Goal: Complete application form

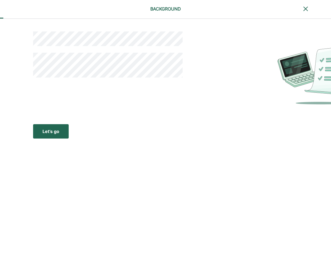
click at [53, 131] on div "Let’s go" at bounding box center [50, 131] width 17 height 7
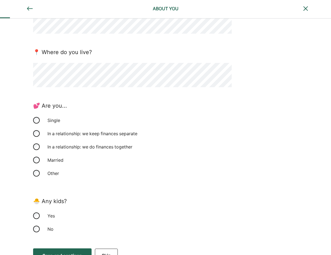
scroll to position [65, 0]
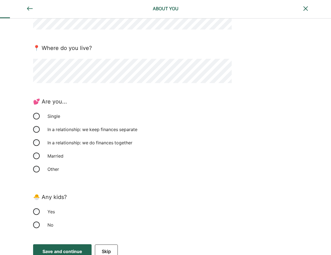
click at [98, 130] on div "In a relationship: we keep finances separate" at bounding box center [92, 129] width 97 height 13
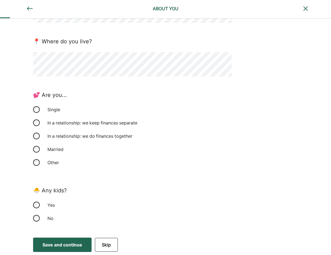
click at [61, 245] on div "Save and continue" at bounding box center [62, 244] width 40 height 7
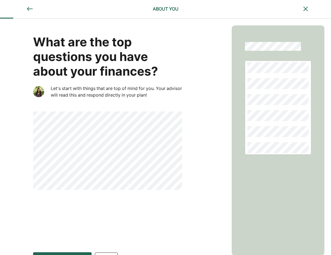
scroll to position [15, 0]
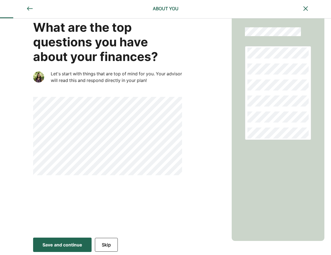
click at [79, 245] on div "Save and continue" at bounding box center [62, 244] width 40 height 7
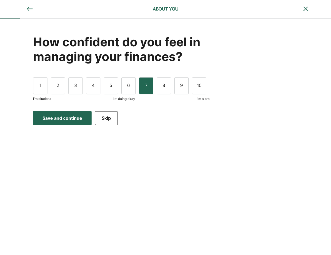
click at [149, 90] on div "7" at bounding box center [146, 85] width 14 height 17
click at [69, 118] on div "Save and continue" at bounding box center [62, 118] width 40 height 7
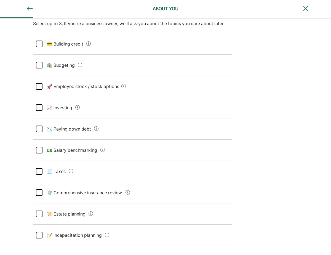
scroll to position [51, 0]
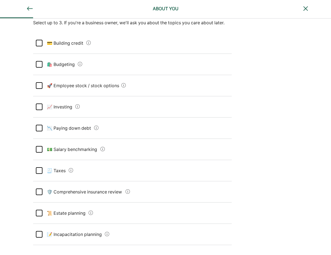
click at [42, 105] on div at bounding box center [39, 106] width 7 height 7
click at [40, 129] on div at bounding box center [39, 128] width 7 height 7
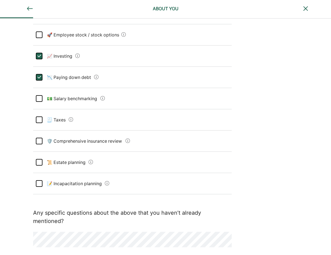
scroll to position [103, 0]
click at [42, 160] on div at bounding box center [39, 161] width 7 height 7
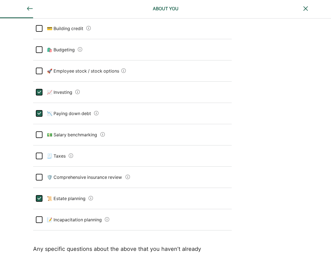
scroll to position [122, 0]
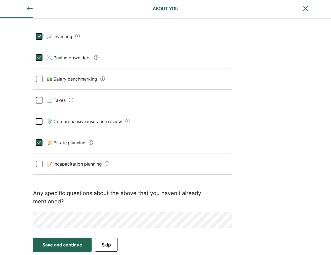
click at [82, 242] on div "Save and continue" at bounding box center [62, 244] width 40 height 7
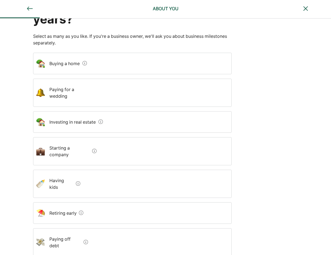
scroll to position [53, 0]
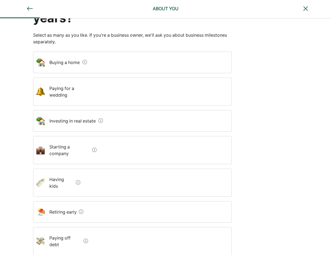
click at [85, 65] on div at bounding box center [84, 62] width 4 height 7
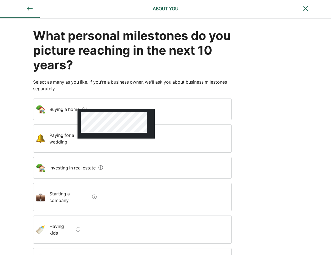
scroll to position [0, 0]
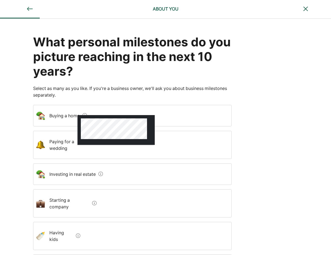
click at [55, 118] on home "Buying a home" at bounding box center [62, 115] width 35 height 15
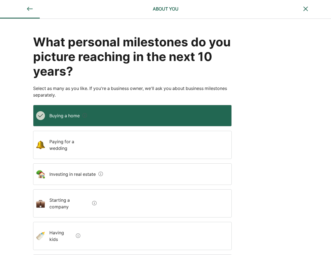
click at [90, 145] on wedding "Paying for a wedding" at bounding box center [69, 145] width 48 height 22
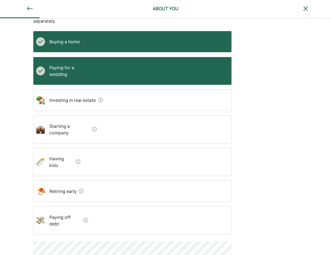
scroll to position [76, 0]
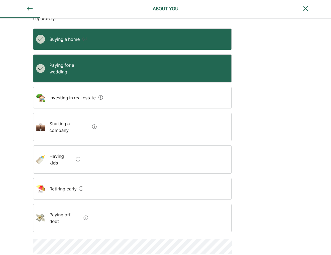
click at [74, 156] on span at bounding box center [77, 159] width 7 height 7
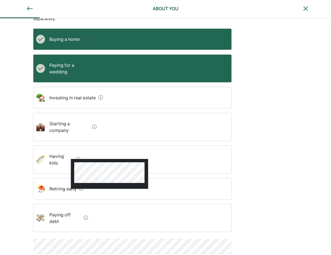
click at [60, 148] on kids "Having kids" at bounding box center [59, 159] width 29 height 22
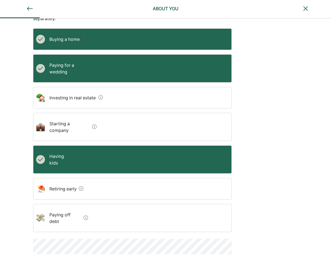
click at [87, 215] on img at bounding box center [86, 217] width 4 height 4
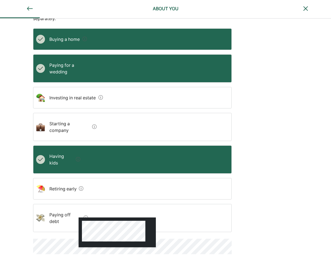
click at [170, 204] on div "Paying off debt" at bounding box center [132, 218] width 199 height 28
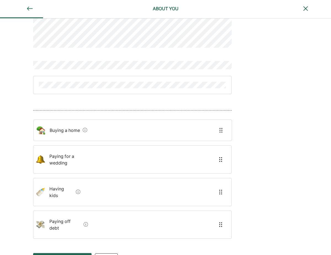
scroll to position [11, 0]
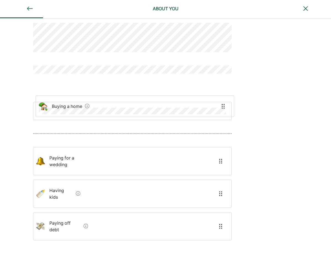
click at [71, 109] on div "Buying a home Paying for a wedding Having kids Paying off debt" at bounding box center [132, 138] width 199 height 256
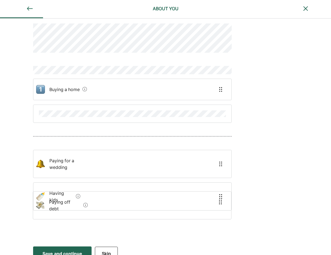
scroll to position [6, 0]
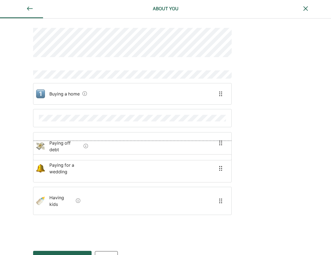
drag, startPoint x: 56, startPoint y: 216, endPoint x: 56, endPoint y: 144, distance: 71.4
click at [56, 144] on div "Buying a home Paying for a wedding Having kids Paying off debt" at bounding box center [132, 128] width 199 height 226
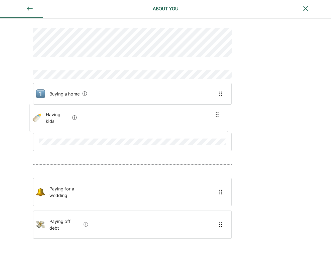
drag, startPoint x: 58, startPoint y: 192, endPoint x: 54, endPoint y: 114, distance: 77.9
click at [54, 114] on div "Buying a home Paying for a wedding Having kids Paying off debt" at bounding box center [132, 140] width 199 height 250
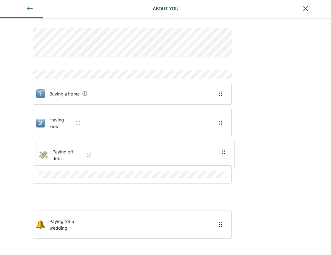
drag, startPoint x: 57, startPoint y: 217, endPoint x: 60, endPoint y: 146, distance: 71.2
click at [60, 146] on div "Buying a home Having kids Paying for a wedding Paying off debt" at bounding box center [132, 140] width 199 height 250
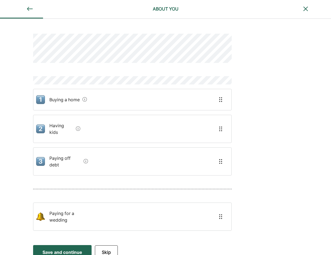
click at [67, 245] on button "Save and continue Save Save and continue" at bounding box center [62, 252] width 58 height 14
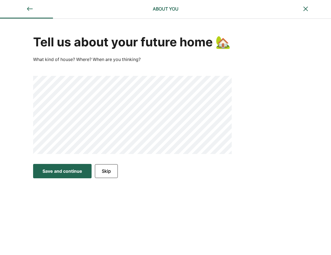
click at [54, 174] on div "Save and continue" at bounding box center [62, 171] width 40 height 7
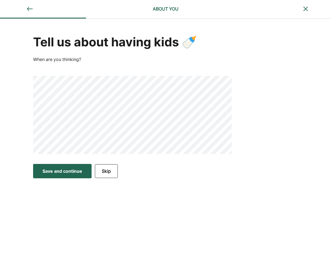
click at [57, 177] on button "Save and continue Save Save and continue" at bounding box center [62, 171] width 58 height 14
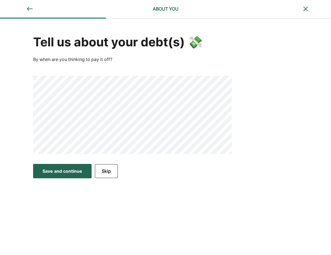
click at [48, 168] on div "Save and continue" at bounding box center [62, 171] width 40 height 7
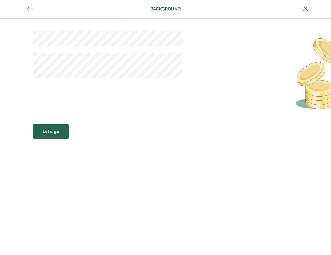
click at [50, 136] on button "Let’s go Save Let’s go" at bounding box center [51, 131] width 36 height 14
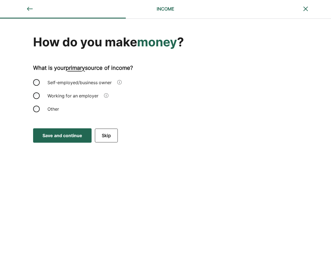
click at [58, 85] on div "Self-employed/business owner" at bounding box center [79, 82] width 71 height 13
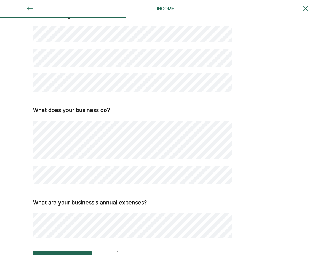
scroll to position [131, 0]
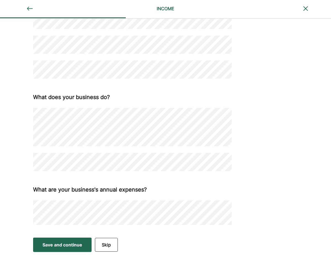
click at [55, 248] on button "Save and continue Save Save and continue" at bounding box center [62, 244] width 58 height 14
click at [74, 247] on div "Save and continue" at bounding box center [62, 244] width 40 height 7
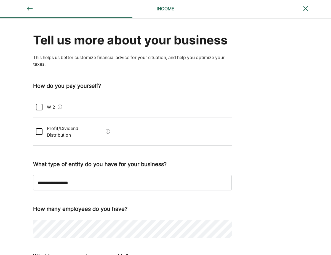
scroll to position [0, 0]
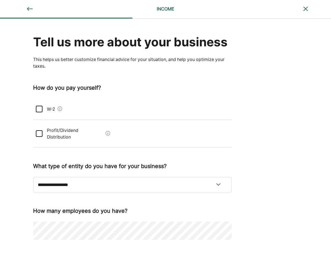
click at [39, 130] on div at bounding box center [39, 133] width 7 height 7
click at [128, 177] on select "**********" at bounding box center [132, 184] width 199 height 15
select select "**********"
click at [33, 177] on select "**********" at bounding box center [132, 184] width 199 height 15
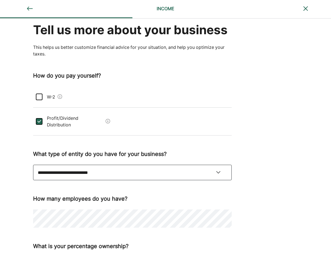
scroll to position [53, 0]
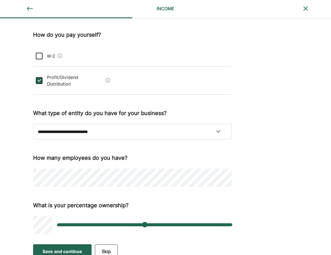
click at [64, 248] on div "Save and continue" at bounding box center [62, 251] width 40 height 7
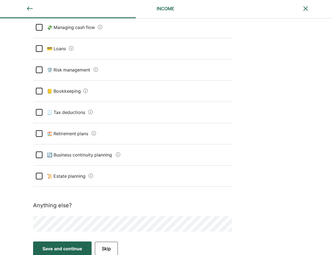
scroll to position [75, 0]
click at [40, 115] on div at bounding box center [39, 112] width 7 height 7
click at [38, 136] on div at bounding box center [39, 133] width 7 height 7
click at [41, 155] on div at bounding box center [39, 154] width 7 height 7
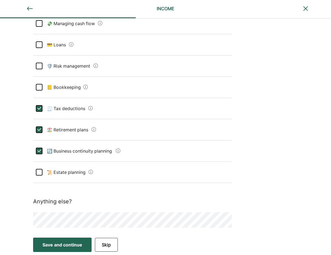
click at [43, 173] on planning "📜 Estate planning" at bounding box center [64, 171] width 44 height 15
click at [44, 171] on planning "📜 Estate planning" at bounding box center [64, 171] width 44 height 15
click at [40, 22] on div at bounding box center [39, 23] width 7 height 7
click at [67, 246] on div "Save and continue" at bounding box center [62, 244] width 40 height 7
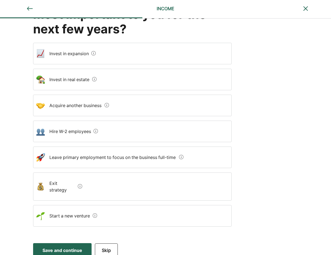
scroll to position [0, 0]
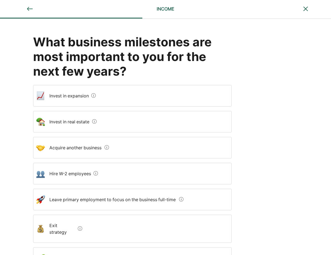
click at [102, 104] on div "Invest in expansion" at bounding box center [132, 96] width 199 height 22
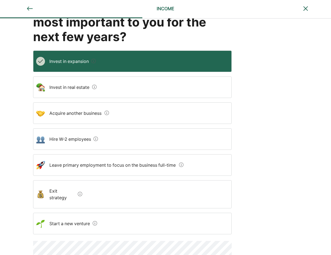
scroll to position [57, 0]
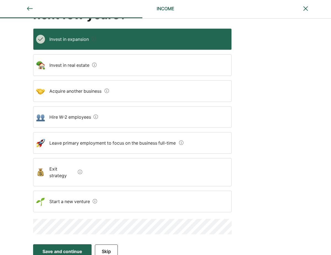
click at [120, 121] on div "Hire W-2 employees" at bounding box center [132, 117] width 199 height 22
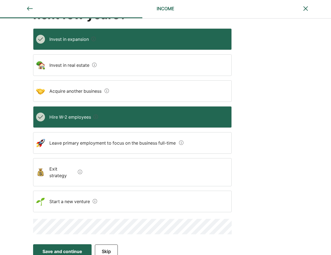
click at [115, 118] on div "Hire W-2 employees" at bounding box center [132, 117] width 199 height 22
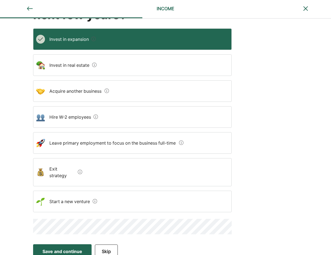
click at [96, 120] on div at bounding box center [95, 117] width 4 height 7
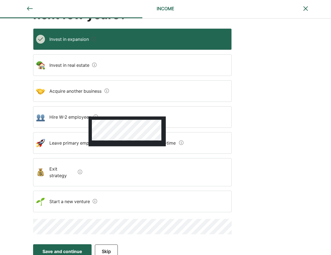
click at [97, 66] on img at bounding box center [94, 65] width 4 height 4
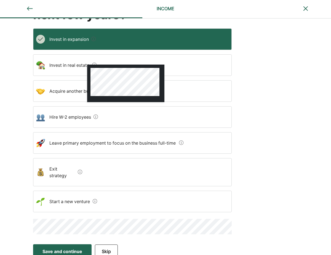
click at [69, 72] on estate "Invest in real estate" at bounding box center [67, 64] width 45 height 15
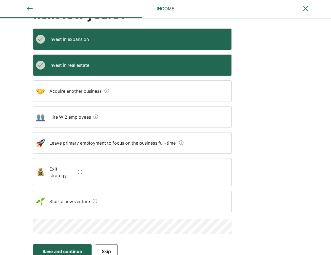
click at [90, 65] on span at bounding box center [93, 65] width 7 height 7
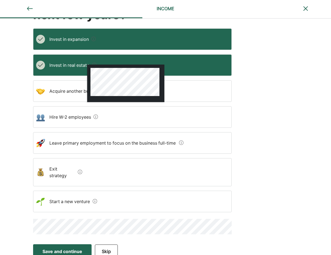
click at [70, 68] on estate "Invest in real estate" at bounding box center [67, 64] width 45 height 15
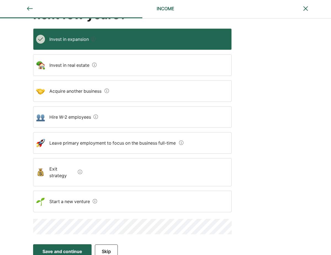
click at [79, 117] on employees "Hire W-2 employees" at bounding box center [68, 116] width 46 height 15
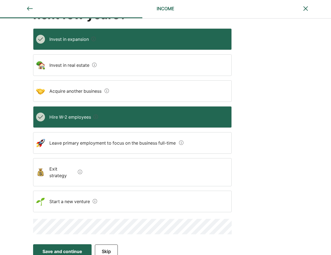
click at [59, 250] on button "Save and continue Save Save and continue" at bounding box center [62, 251] width 58 height 14
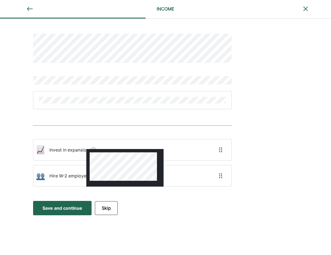
click at [92, 149] on div at bounding box center [124, 168] width 77 height 38
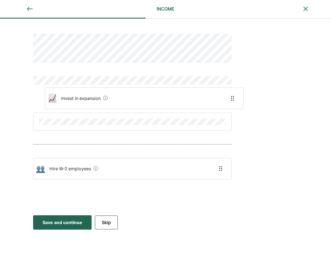
drag, startPoint x: 80, startPoint y: 148, endPoint x: 92, endPoint y: 93, distance: 56.7
click at [92, 93] on div "Invest in expansion Hire W-2 employees" at bounding box center [132, 112] width 199 height 185
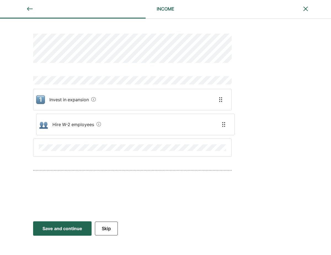
drag, startPoint x: 72, startPoint y: 169, endPoint x: 75, endPoint y: 121, distance: 48.4
click at [75, 121] on div "Invest in expansion Hire W-2 employees" at bounding box center [132, 115] width 199 height 191
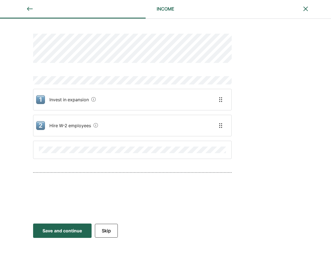
click at [53, 228] on div "Save and continue" at bounding box center [62, 230] width 40 height 7
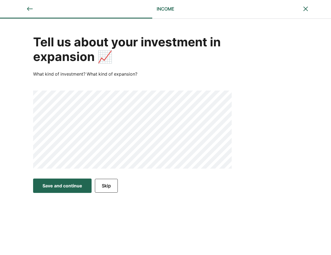
click at [55, 184] on div "Save and continue" at bounding box center [62, 185] width 40 height 7
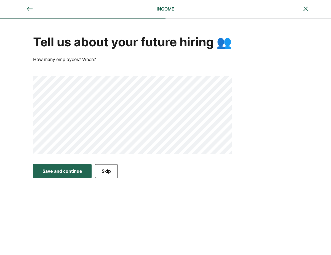
click at [48, 174] on div "Save and continue" at bounding box center [62, 171] width 40 height 7
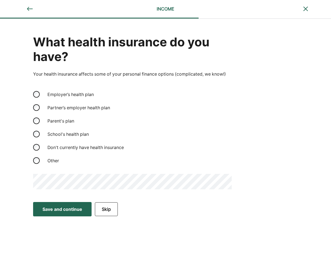
click at [53, 212] on div "Save and continue" at bounding box center [62, 209] width 40 height 7
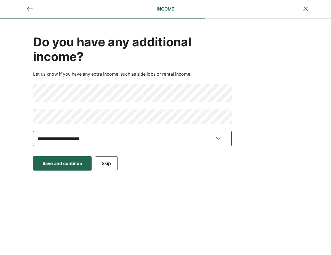
click at [59, 137] on select "**********" at bounding box center [132, 138] width 199 height 15
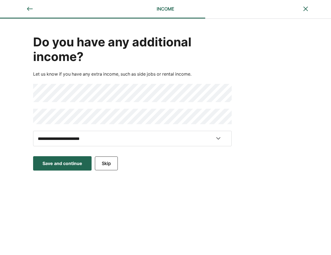
click at [10, 146] on div "**********" at bounding box center [165, 86] width 331 height 134
click at [57, 164] on div "Save and continue" at bounding box center [62, 163] width 40 height 7
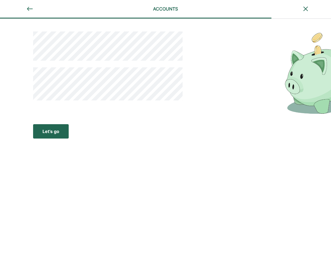
click at [52, 127] on button "Let’s go Save Let’s go" at bounding box center [51, 131] width 36 height 14
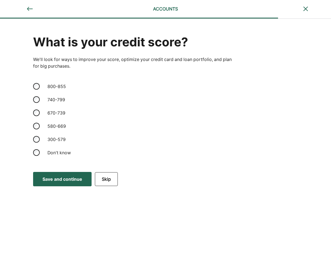
click at [53, 100] on div "740-799" at bounding box center [71, 99] width 55 height 13
click at [64, 181] on div "Save and continue" at bounding box center [62, 179] width 40 height 7
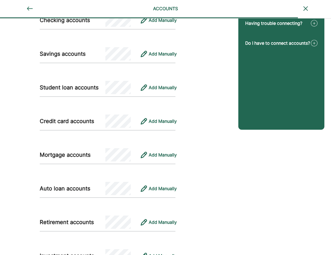
scroll to position [88, 0]
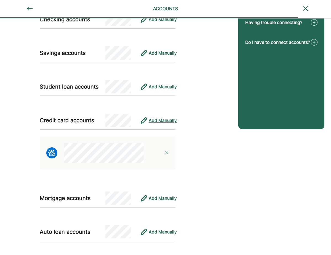
click at [155, 118] on div "Add Manually" at bounding box center [163, 120] width 28 height 7
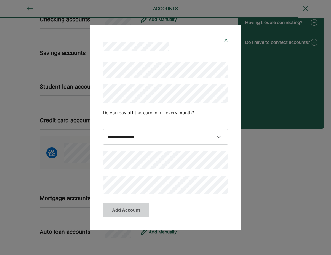
click at [225, 40] on img at bounding box center [226, 40] width 4 height 4
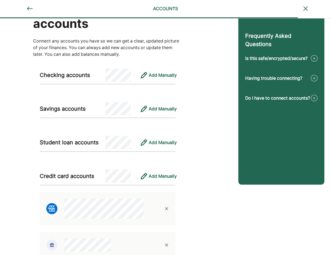
scroll to position [31, 0]
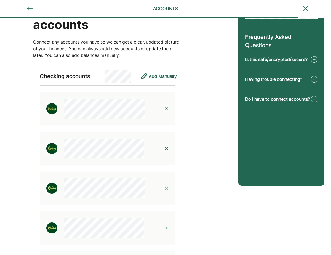
click at [167, 108] on img at bounding box center [166, 108] width 4 height 4
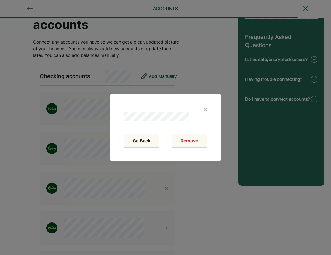
click at [205, 111] on img at bounding box center [205, 109] width 4 height 4
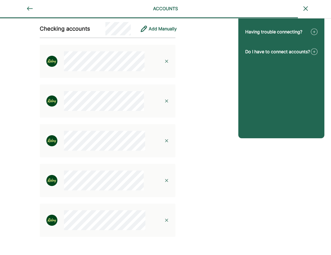
scroll to position [79, 0]
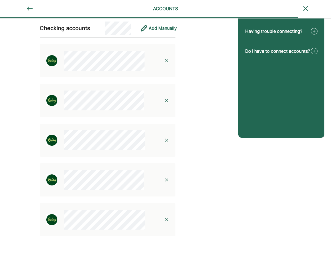
click at [167, 61] on img at bounding box center [166, 60] width 4 height 4
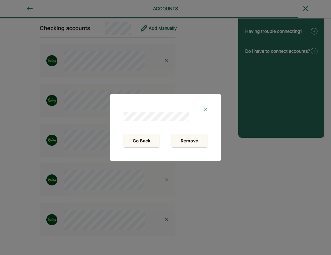
click at [192, 142] on button "Remove" at bounding box center [190, 141] width 36 height 14
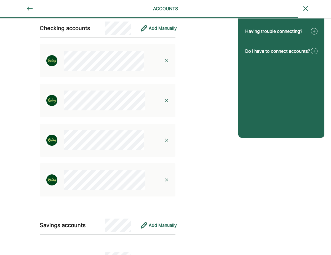
click at [167, 61] on img at bounding box center [166, 60] width 4 height 4
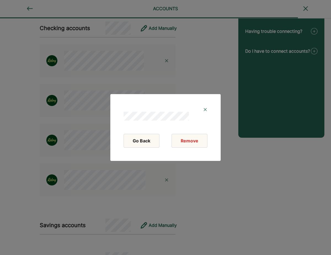
click at [190, 142] on button "Remove" at bounding box center [190, 141] width 36 height 14
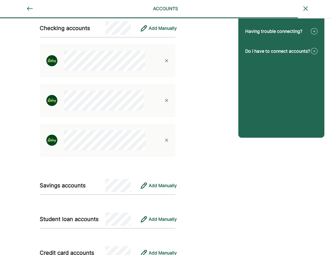
click at [167, 102] on img at bounding box center [166, 100] width 4 height 4
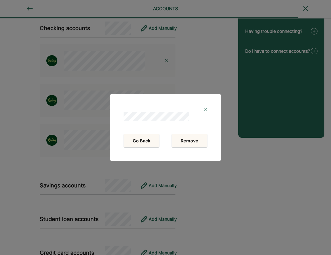
click at [191, 143] on button "Remove" at bounding box center [190, 141] width 36 height 14
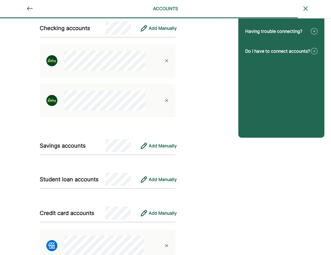
click at [167, 100] on img at bounding box center [166, 100] width 4 height 4
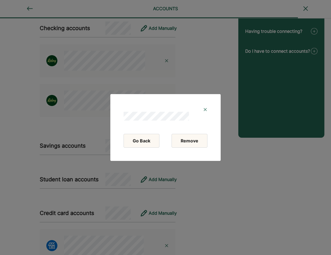
click at [180, 144] on button "Remove" at bounding box center [190, 141] width 36 height 14
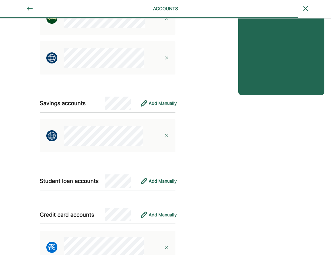
scroll to position [121, 0]
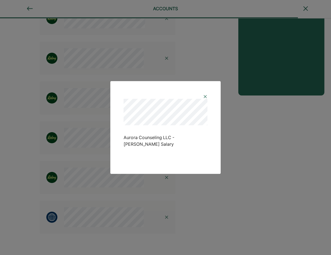
click at [204, 99] on img at bounding box center [205, 96] width 4 height 4
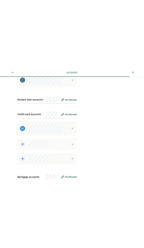
scroll to position [391, 0]
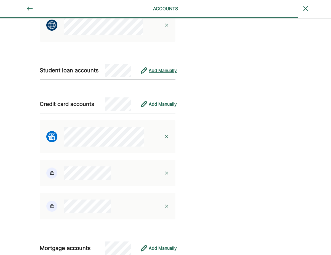
click at [161, 71] on div "Add Manually" at bounding box center [163, 70] width 28 height 7
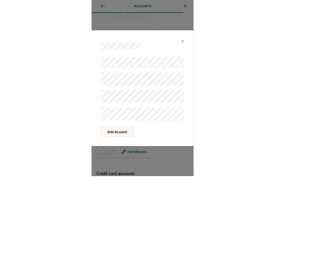
scroll to position [317, 0]
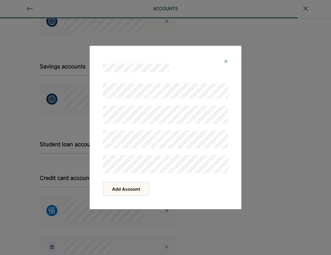
click at [134, 194] on button "Add Account" at bounding box center [126, 189] width 46 height 14
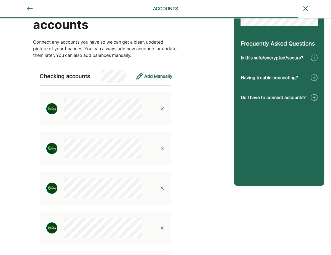
scroll to position [0, 0]
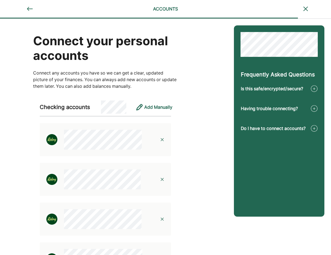
click at [27, 10] on img at bounding box center [29, 9] width 7 height 7
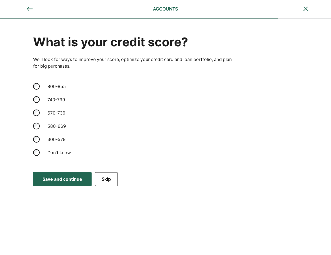
click at [66, 183] on button "Save and continue Save Save and continue" at bounding box center [62, 179] width 58 height 14
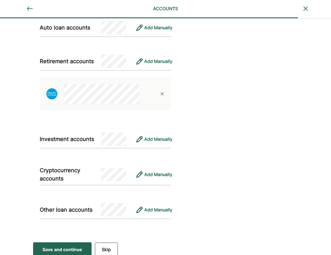
scroll to position [687, 0]
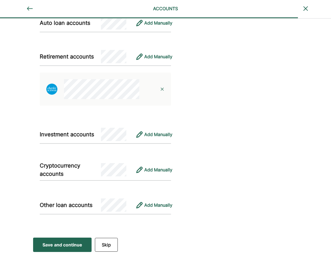
click at [70, 245] on div "Save and continue" at bounding box center [62, 244] width 40 height 7
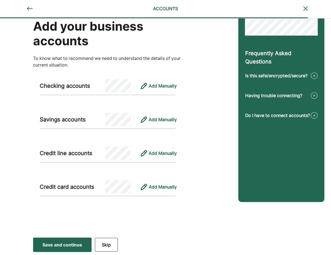
scroll to position [0, 0]
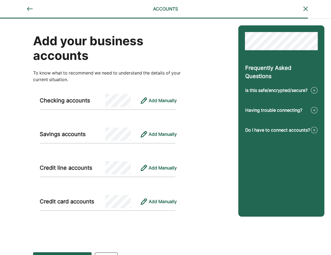
click at [25, 8] on div at bounding box center [29, 9] width 15 height 7
click at [28, 8] on img at bounding box center [29, 9] width 7 height 7
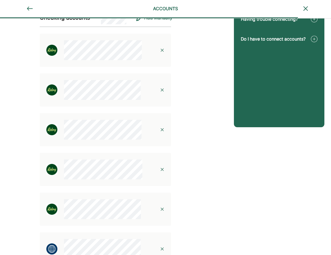
scroll to position [90, 0]
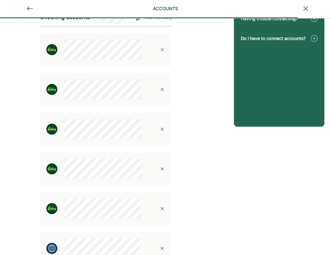
click at [163, 88] on img at bounding box center [162, 89] width 4 height 4
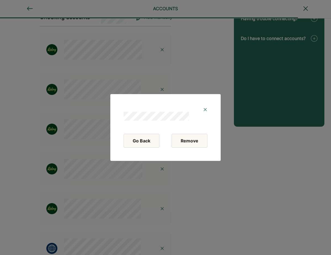
click at [193, 139] on button "Remove" at bounding box center [190, 141] width 36 height 14
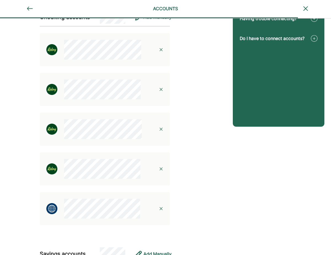
click at [163, 131] on img at bounding box center [161, 129] width 4 height 4
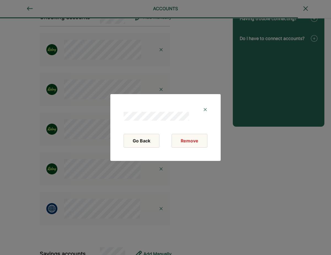
click at [190, 144] on button "Remove" at bounding box center [190, 141] width 36 height 14
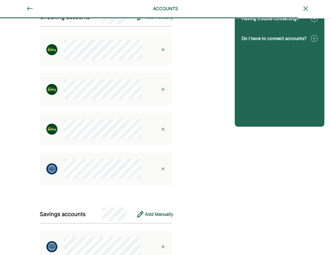
click at [164, 91] on img at bounding box center [163, 89] width 4 height 4
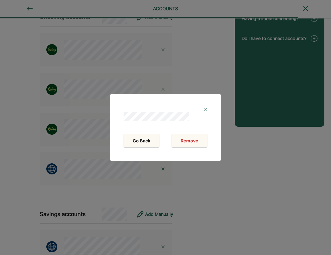
click at [192, 138] on button "Remove" at bounding box center [190, 141] width 36 height 14
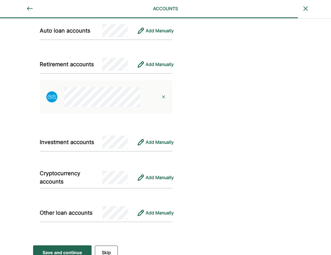
scroll to position [568, 0]
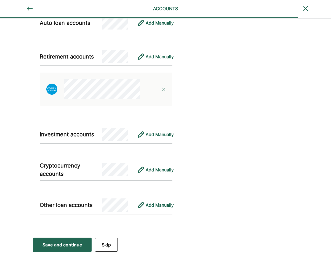
click at [72, 245] on div "Save and continue" at bounding box center [62, 244] width 40 height 7
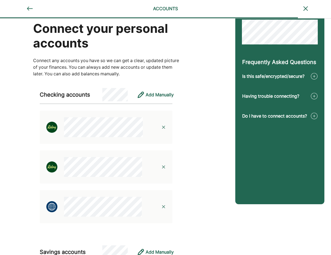
scroll to position [0, 0]
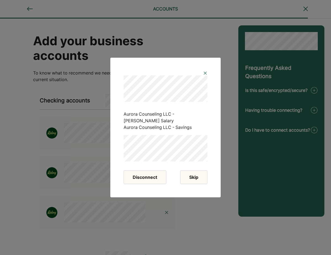
click at [195, 176] on button "Skip" at bounding box center [193, 177] width 27 height 14
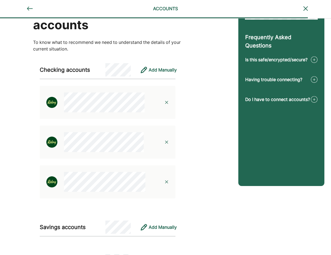
scroll to position [164, 0]
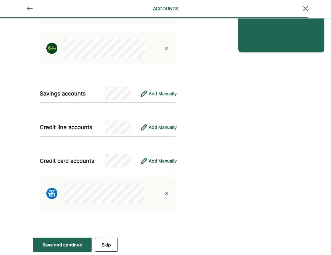
click at [69, 243] on div "Save and continue" at bounding box center [62, 244] width 40 height 7
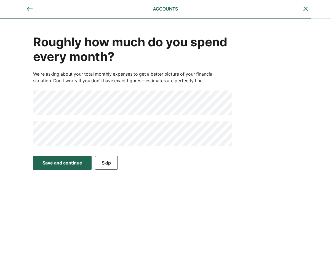
click at [68, 162] on div "Save and continue" at bounding box center [62, 162] width 40 height 7
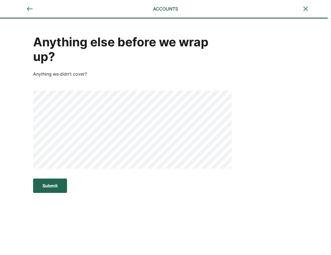
click at [58, 187] on div "Submit" at bounding box center [49, 185] width 15 height 7
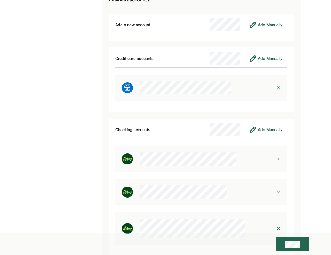
scroll to position [1734, 0]
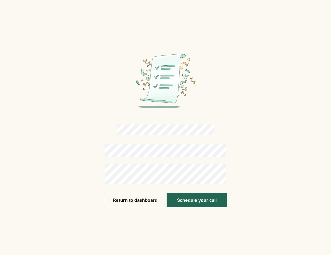
click at [186, 203] on button "Schedule your call" at bounding box center [197, 200] width 60 height 14
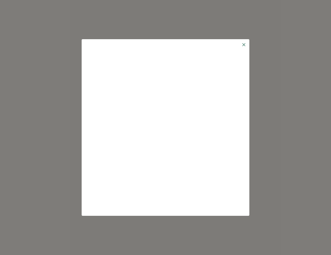
click at [242, 44] on img at bounding box center [244, 44] width 4 height 4
